Goal: Information Seeking & Learning: Learn about a topic

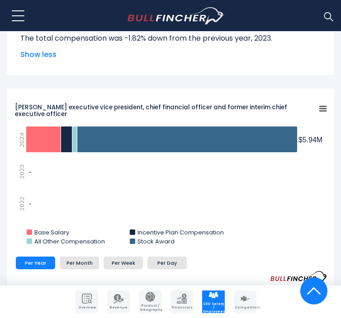
scroll to position [1582, 0]
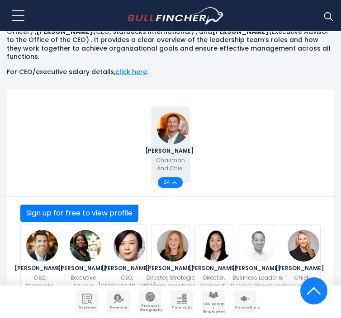
scroll to position [362, 0]
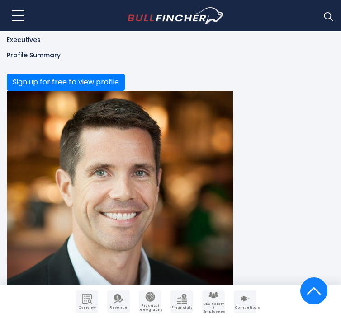
scroll to position [901, 0]
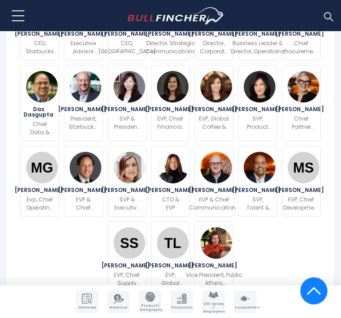
scroll to position [732, 0]
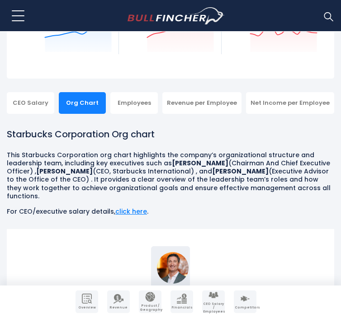
scroll to position [176, 0]
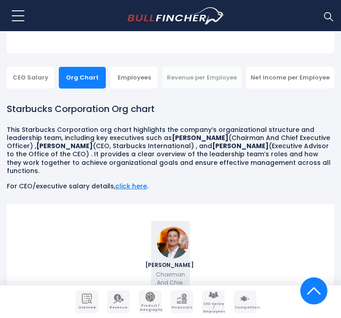
click at [221, 80] on div "Revenue per Employee" at bounding box center [201, 78] width 79 height 22
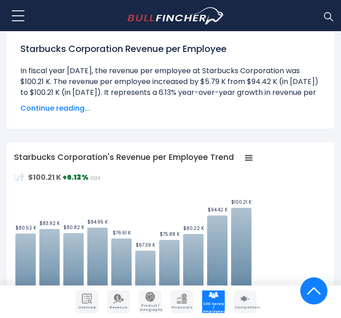
scroll to position [229, 0]
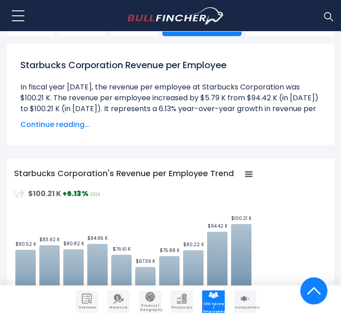
click at [78, 125] on span "Continue reading..." at bounding box center [170, 124] width 300 height 11
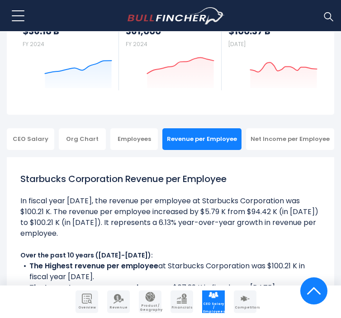
scroll to position [0, 0]
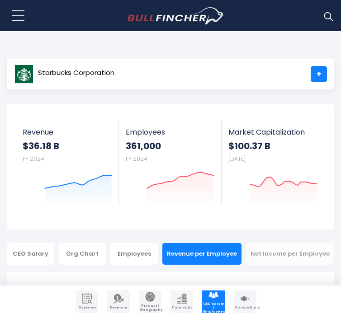
click at [293, 250] on div "Net Income per Employee" at bounding box center [290, 254] width 88 height 22
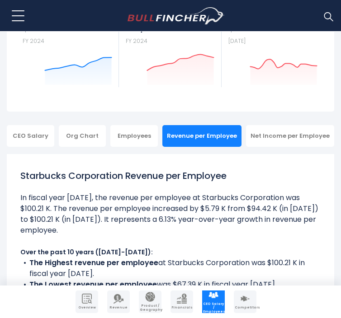
scroll to position [126, 0]
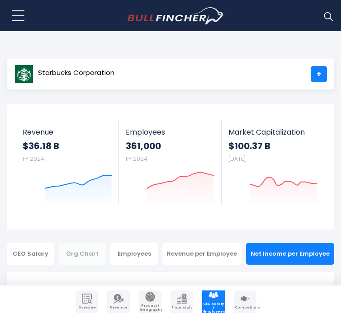
click at [84, 255] on div "Org Chart" at bounding box center [82, 254] width 47 height 22
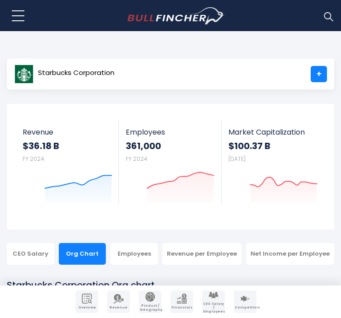
click at [327, 17] on img at bounding box center [328, 16] width 12 height 12
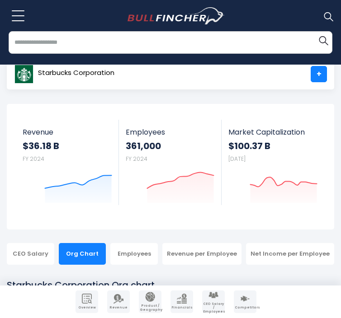
click at [244, 52] on input "search" at bounding box center [170, 42] width 323 height 23
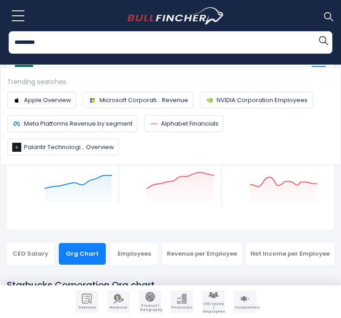
type input "*********"
click at [314, 31] on button "Search" at bounding box center [323, 40] width 18 height 18
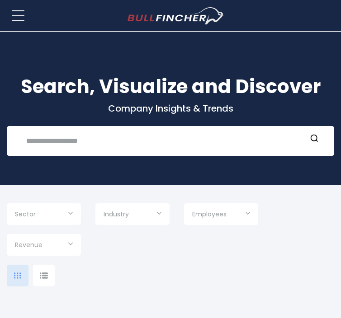
type input "***"
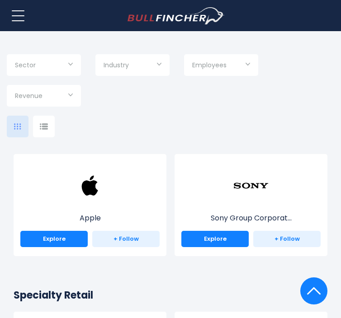
scroll to position [208, 0]
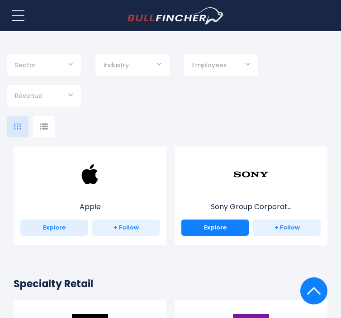
click at [69, 220] on link "Explore" at bounding box center [53, 227] width 67 height 16
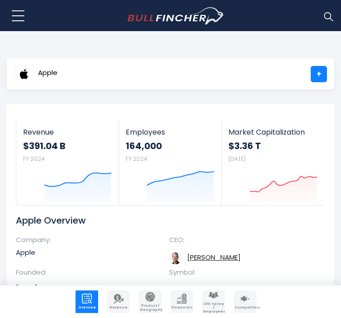
click at [218, 299] on link "CEO Salary / Employees" at bounding box center [213, 301] width 23 height 23
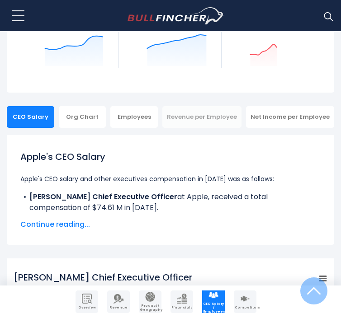
scroll to position [138, 0]
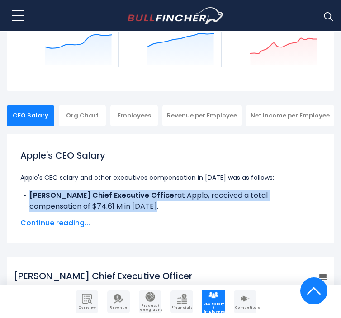
drag, startPoint x: 30, startPoint y: 194, endPoint x: 93, endPoint y: 211, distance: 65.4
click at [93, 211] on li "Tim Cook Chief Executive Officer at Apple, received a total compensation of $74…" at bounding box center [170, 201] width 300 height 22
copy li "Tim Cook Chief Executive Officer at Apple, received a total compensation of $74…"
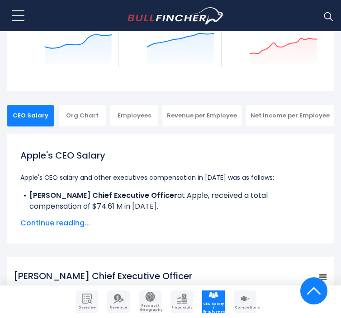
click at [79, 223] on span "Continue reading..." at bounding box center [170, 223] width 300 height 11
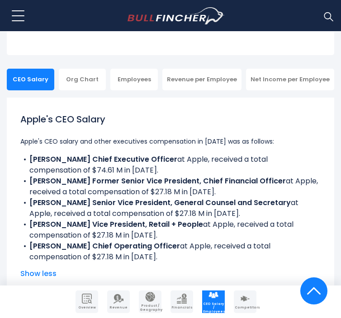
scroll to position [210, 0]
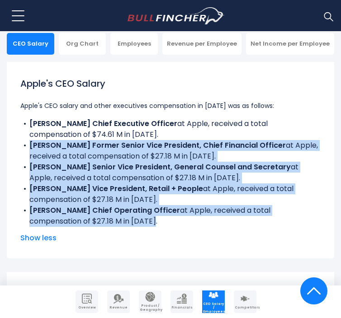
drag, startPoint x: 28, startPoint y: 145, endPoint x: 121, endPoint y: 220, distance: 119.7
click at [122, 220] on ul "Apple's CEO salary and other executives compensation in 2024 was as follows: Ti…" at bounding box center [170, 163] width 300 height 126
copy ul "Luca Maestri Former Senior Vice President, Chief Financial Officer at Apple, re…"
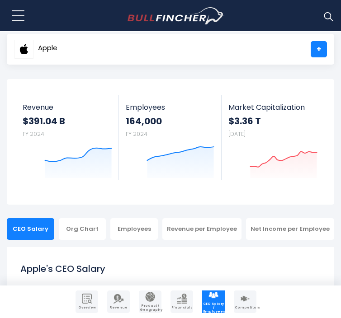
scroll to position [31, 0]
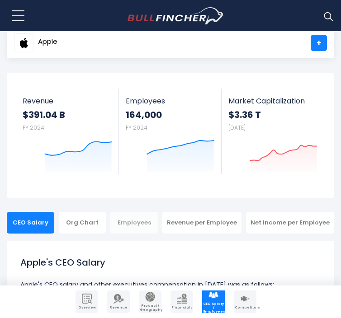
click at [156, 229] on div "Employees" at bounding box center [133, 223] width 47 height 22
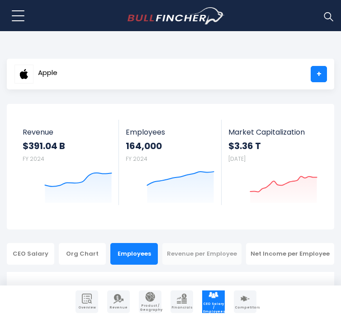
click at [219, 254] on div "Revenue per Employee" at bounding box center [201, 254] width 79 height 22
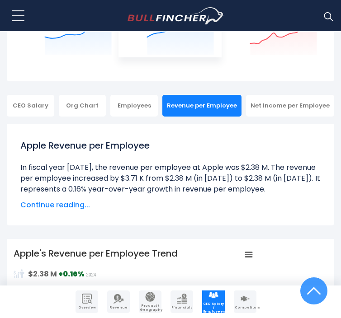
scroll to position [154, 0]
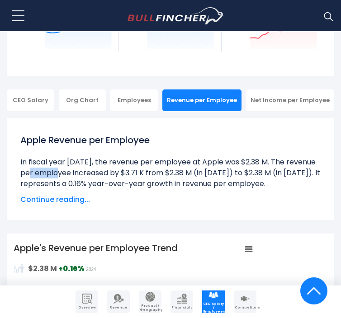
drag, startPoint x: 234, startPoint y: 159, endPoint x: 262, endPoint y: 160, distance: 28.0
click at [262, 160] on li "In fiscal year [DATE], the revenue per employee at Apple was $2.38 M. The reven…" at bounding box center [170, 173] width 300 height 33
copy li "$2.38 M"
click at [280, 102] on div "Net Income per Employee" at bounding box center [290, 100] width 88 height 22
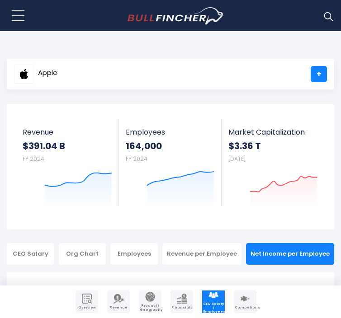
click at [329, 14] on img at bounding box center [328, 16] width 12 height 12
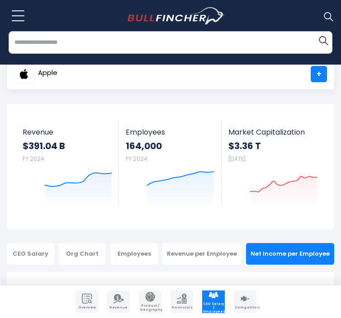
click at [254, 39] on input "search" at bounding box center [170, 42] width 323 height 23
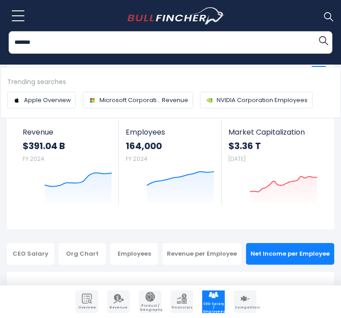
type input "*******"
click at [314, 31] on button "Search" at bounding box center [323, 40] width 18 height 18
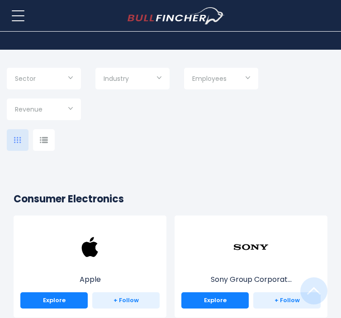
scroll to position [139, 0]
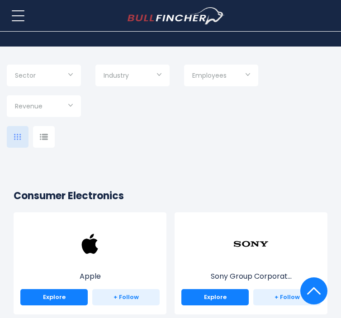
click at [65, 80] on input "Selection" at bounding box center [44, 76] width 58 height 16
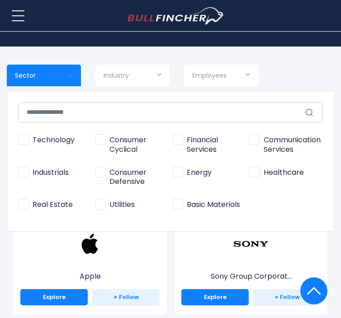
click at [100, 144] on span "Consumer Cyclical" at bounding box center [129, 144] width 68 height 19
type input "**********"
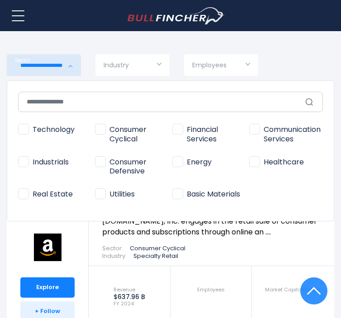
scroll to position [177, 0]
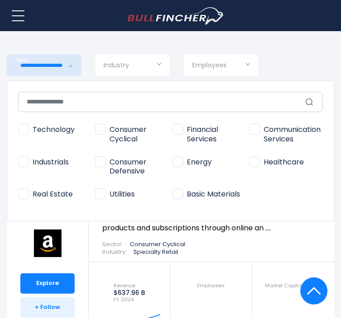
click at [46, 247] on div at bounding box center [170, 159] width 341 height 318
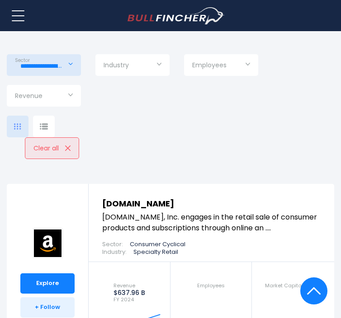
click at [132, 200] on link "Amazon.com" at bounding box center [138, 203] width 72 height 11
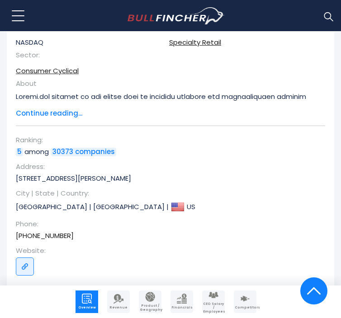
scroll to position [311, 0]
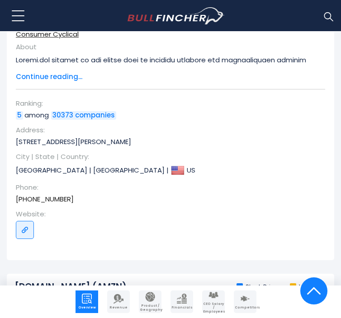
click at [206, 305] on span "CEO Salary / Employees" at bounding box center [213, 307] width 21 height 11
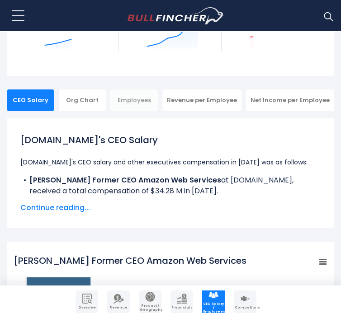
scroll to position [154, 0]
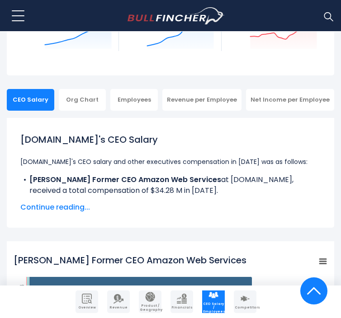
click at [70, 206] on span "Continue reading..." at bounding box center [170, 207] width 300 height 11
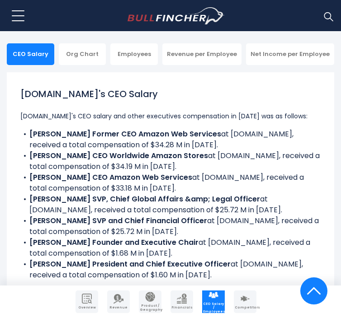
scroll to position [225, 0]
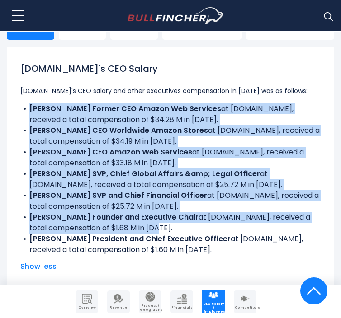
drag, startPoint x: 30, startPoint y: 107, endPoint x: 184, endPoint y: 228, distance: 195.7
click at [184, 228] on ul "Amazon.com's CEO salary and other executives compensation in 2024 was as follow…" at bounding box center [170, 170] width 300 height 170
copy ul "Adam N. Selipsky Former CEO Amazon Web Services at Amazon.com, received a total…"
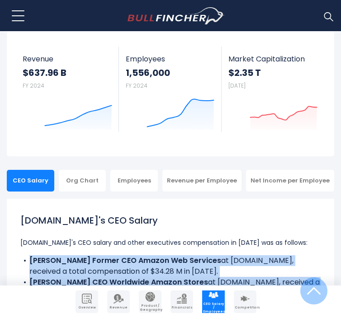
scroll to position [0, 0]
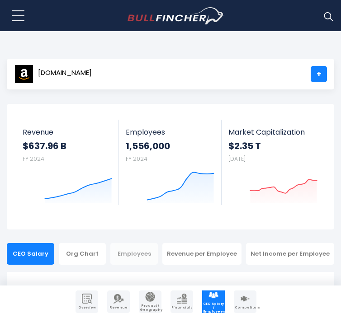
click at [158, 257] on div "Employees" at bounding box center [133, 254] width 47 height 22
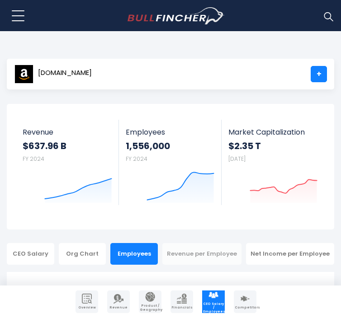
click at [228, 262] on div "Revenue per Employee" at bounding box center [201, 254] width 79 height 22
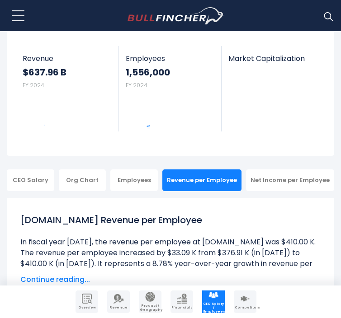
scroll to position [187, 0]
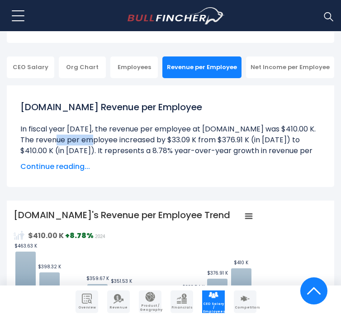
drag, startPoint x: 263, startPoint y: 128, endPoint x: 293, endPoint y: 129, distance: 29.8
click at [293, 129] on li "In fiscal year 2024, the revenue per employee at Amazon.com was $410.00 K. The …" at bounding box center [170, 145] width 300 height 43
copy li "$410.00 K"
click at [277, 67] on div "Net Income per Employee" at bounding box center [290, 67] width 88 height 22
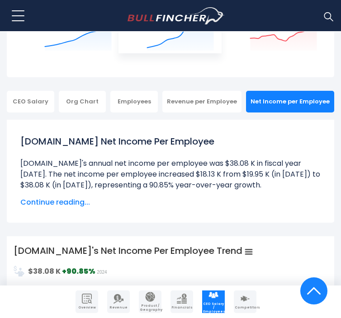
scroll to position [165, 0]
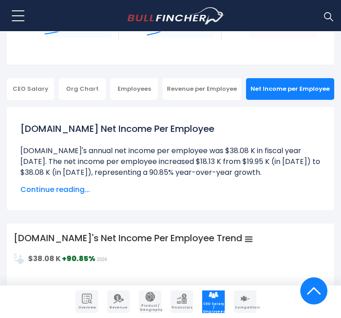
click at [79, 191] on span "Continue reading..." at bounding box center [170, 189] width 300 height 11
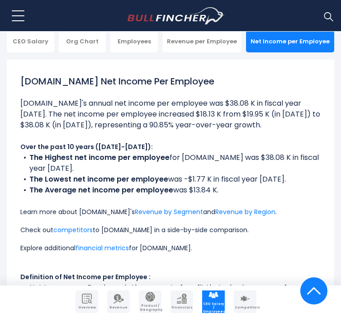
scroll to position [215, 0]
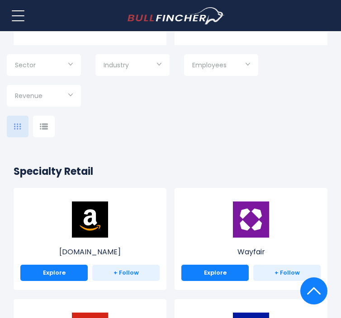
scroll to position [237, 0]
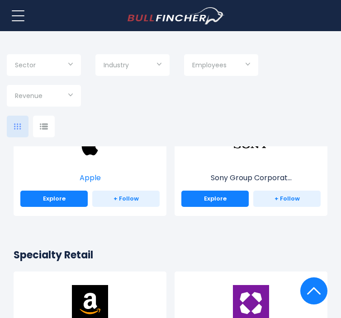
click at [89, 154] on img at bounding box center [90, 145] width 36 height 36
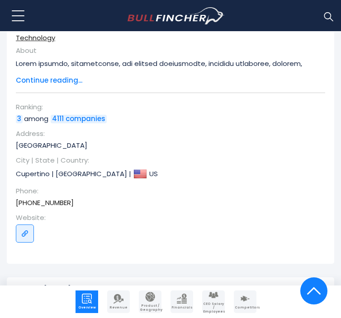
scroll to position [313, 0]
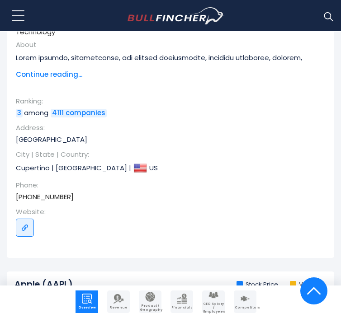
click at [221, 304] on span "CEO Salary / Employees" at bounding box center [213, 307] width 21 height 11
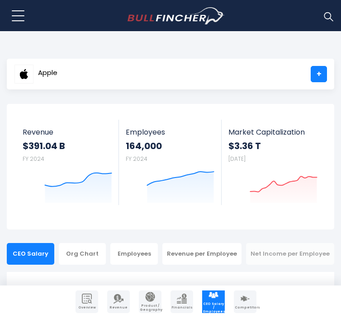
click at [283, 249] on div "Net Income per Employee" at bounding box center [290, 254] width 88 height 22
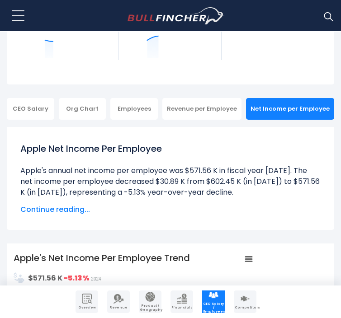
scroll to position [257, 0]
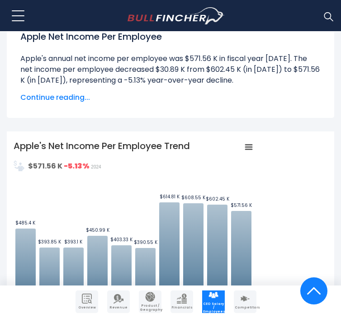
click at [74, 96] on span "Continue reading..." at bounding box center [170, 97] width 300 height 11
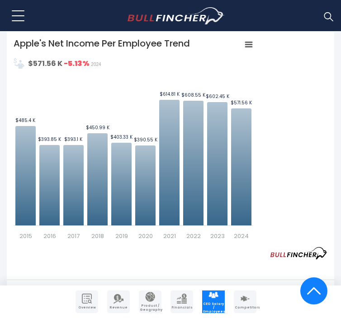
scroll to position [490, 0]
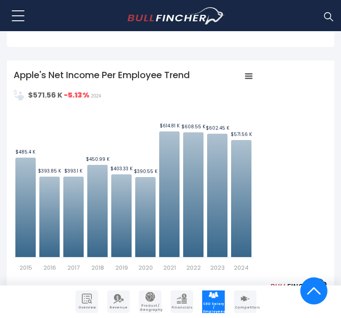
click at [327, 13] on img at bounding box center [328, 16] width 12 height 12
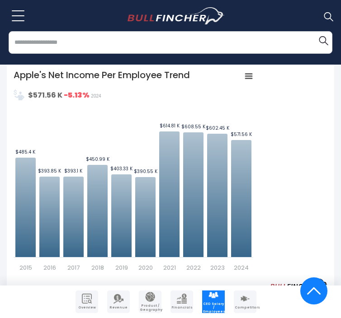
click at [247, 46] on input "search" at bounding box center [170, 42] width 323 height 23
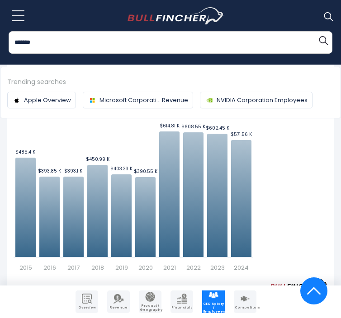
type input "*******"
click at [314, 31] on button "Search" at bounding box center [323, 40] width 18 height 18
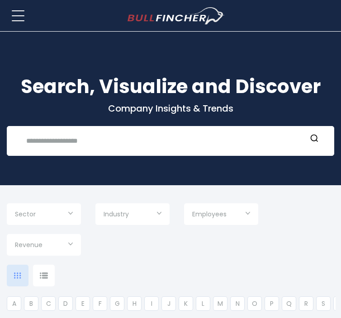
type input "***"
click at [126, 219] on input "Selection" at bounding box center [132, 215] width 58 height 16
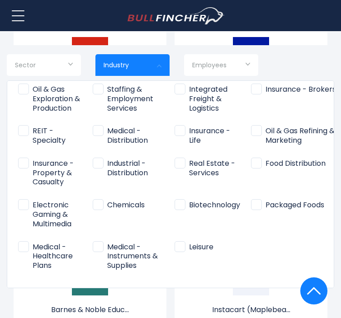
scroll to position [1162, 0]
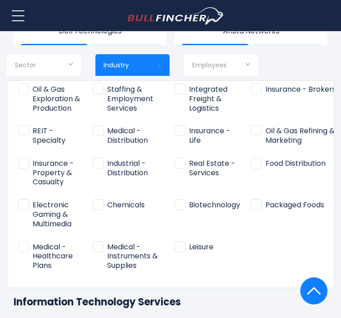
click at [64, 59] on div at bounding box center [170, 159] width 341 height 318
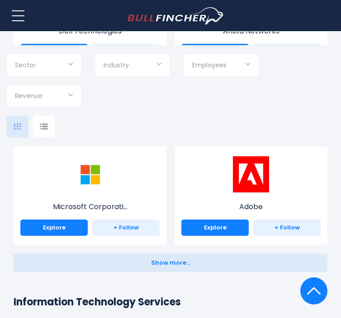
click at [64, 60] on input "Selection" at bounding box center [44, 66] width 58 height 16
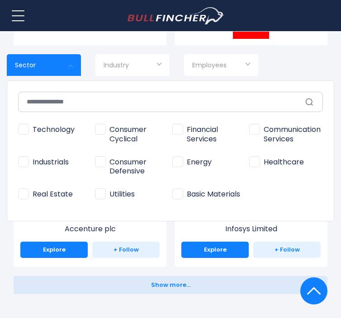
scroll to position [1358, 0]
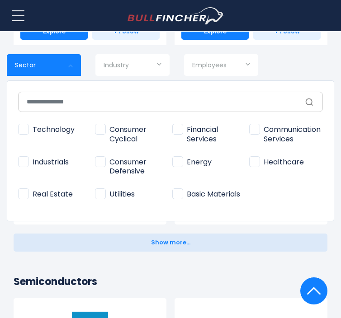
click at [127, 264] on div at bounding box center [170, 159] width 341 height 318
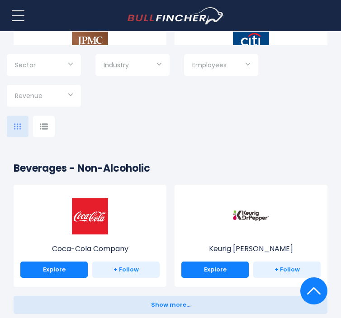
scroll to position [2839, 0]
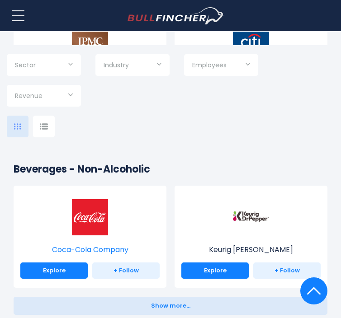
click at [94, 221] on img at bounding box center [90, 217] width 36 height 36
